Goal: Find specific page/section: Find specific page/section

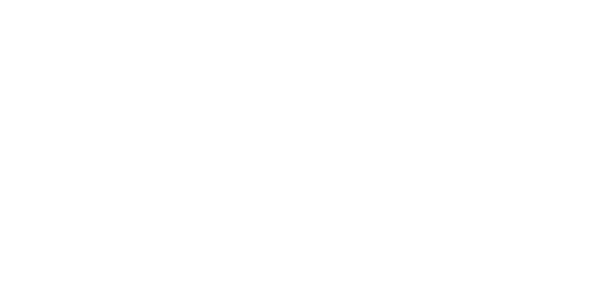
drag, startPoint x: 432, startPoint y: 212, endPoint x: 184, endPoint y: 225, distance: 248.5
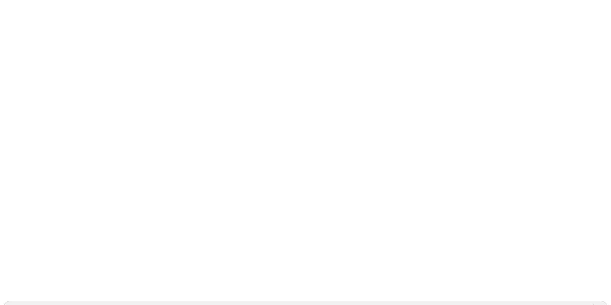
scroll to position [0, 0]
